Goal: Information Seeking & Learning: Learn about a topic

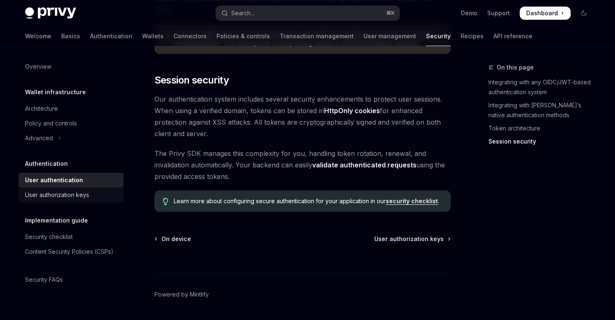
click at [92, 192] on div "User authorization keys" at bounding box center [72, 195] width 94 height 10
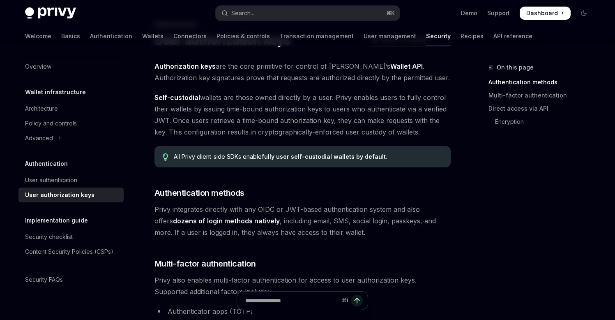
type textarea "*"
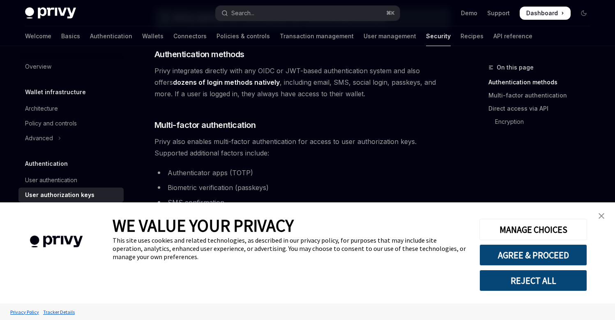
scroll to position [320, 0]
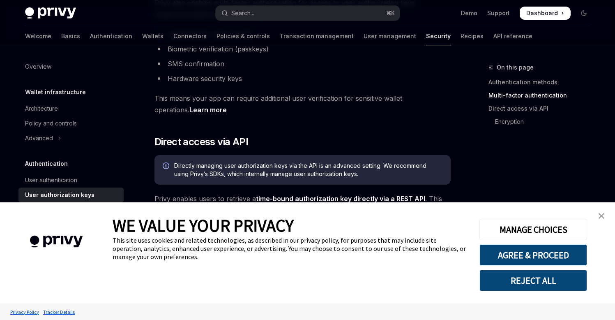
click at [507, 274] on button "REJECT ALL" at bounding box center [534, 280] width 108 height 21
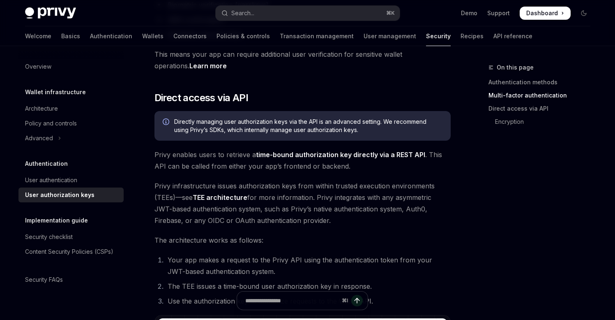
scroll to position [319, 0]
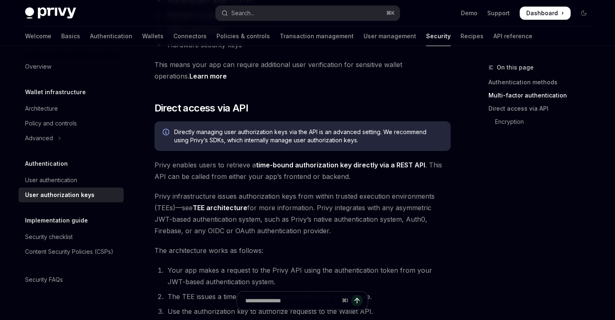
scroll to position [488, 0]
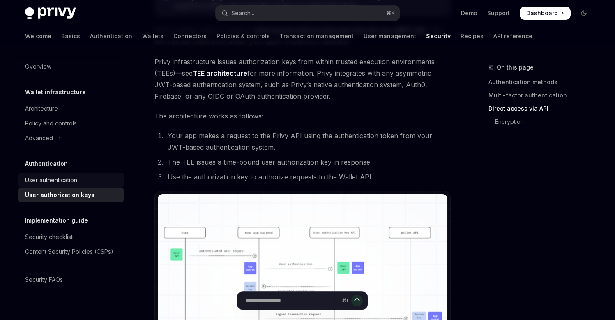
click at [83, 173] on link "User authentication" at bounding box center [70, 180] width 105 height 15
type textarea "*"
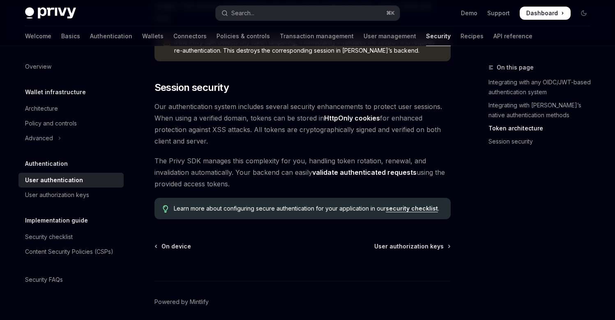
scroll to position [709, 0]
